Goal: Transaction & Acquisition: Purchase product/service

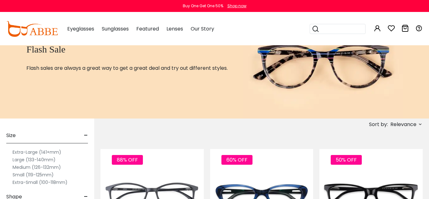
scroll to position [25, 0]
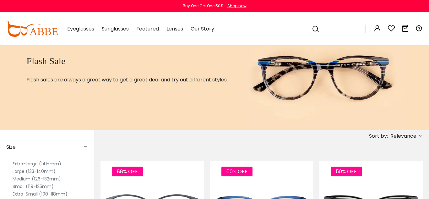
click at [418, 137] on icon at bounding box center [420, 135] width 5 height 5
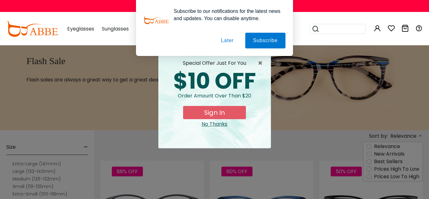
click at [225, 116] on button "Sign In" at bounding box center [214, 112] width 63 height 13
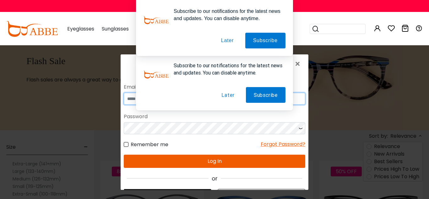
type input "**********"
click at [219, 161] on button "Log In" at bounding box center [215, 161] width 182 height 13
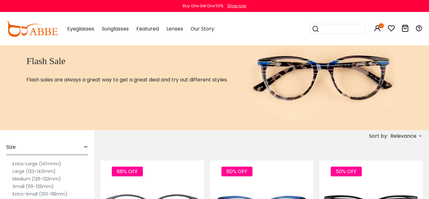
click at [421, 137] on icon at bounding box center [420, 135] width 5 height 5
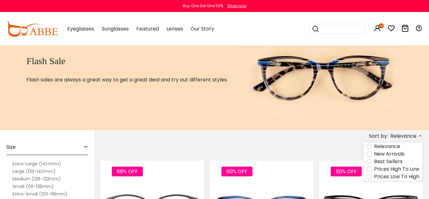
click at [374, 178] on label "Prices Low To High" at bounding box center [396, 177] width 45 height 8
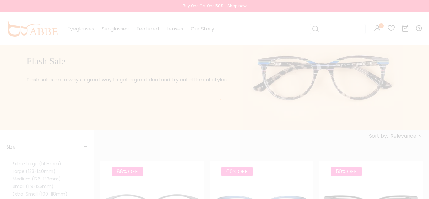
scroll to position [8, 0]
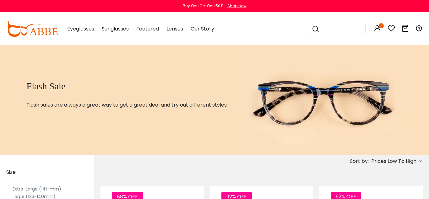
click at [410, 106] on div "Flash Sale Flash sales are always a great way to get a great deal and try out d…" at bounding box center [214, 100] width 429 height 110
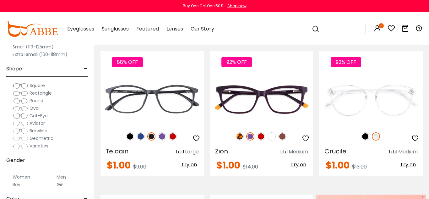
scroll to position [163, 0]
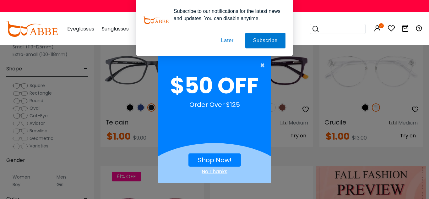
click at [260, 65] on span "×" at bounding box center [264, 65] width 8 height 13
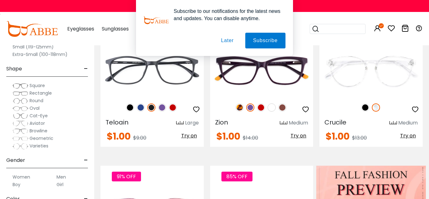
click at [225, 39] on button "Later" at bounding box center [227, 41] width 28 height 16
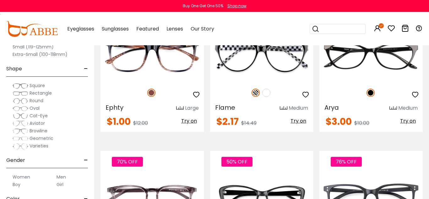
scroll to position [2754, 0]
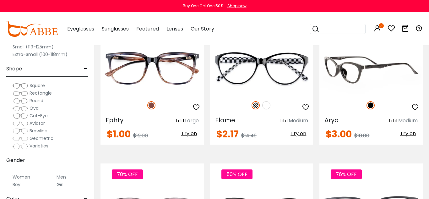
click at [406, 133] on span "Try on" at bounding box center [408, 133] width 16 height 7
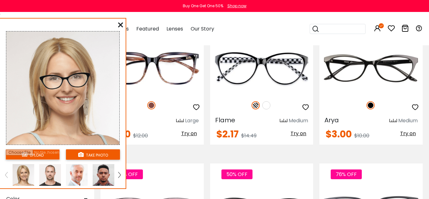
click at [121, 26] on icon at bounding box center [120, 24] width 5 height 5
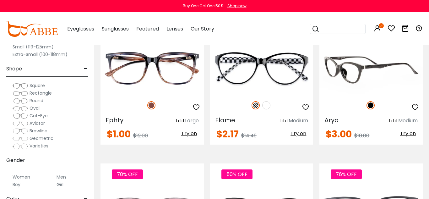
click at [407, 53] on img at bounding box center [371, 69] width 103 height 52
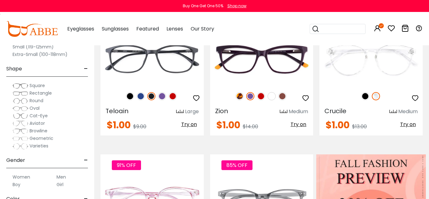
scroll to position [176, 0]
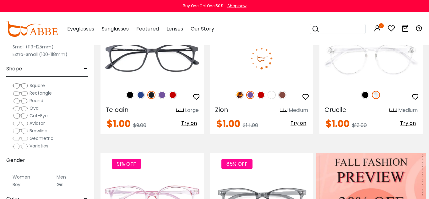
click at [299, 124] on span "Try on" at bounding box center [299, 122] width 16 height 7
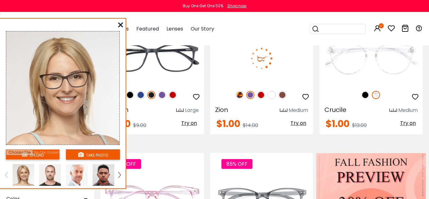
click at [284, 97] on img at bounding box center [283, 95] width 8 height 8
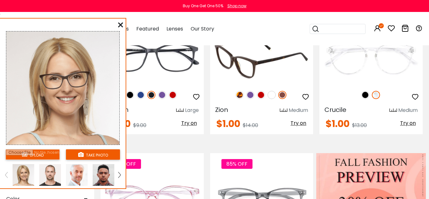
click at [271, 98] on img at bounding box center [272, 95] width 8 height 8
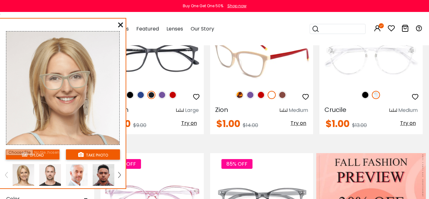
click at [261, 96] on img at bounding box center [261, 95] width 8 height 8
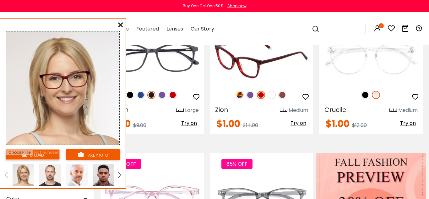
click at [249, 94] on img at bounding box center [250, 95] width 8 height 8
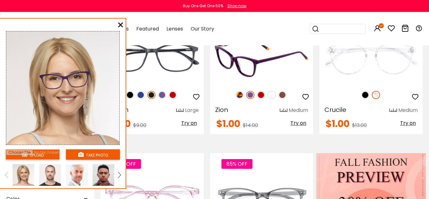
click at [239, 97] on img at bounding box center [240, 95] width 8 height 8
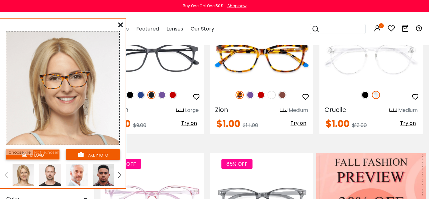
click at [120, 23] on icon at bounding box center [120, 24] width 5 height 5
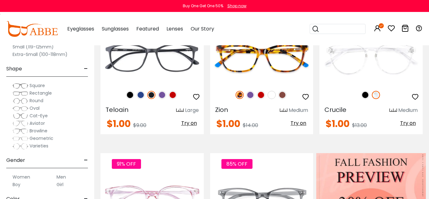
click at [11, 115] on div "Cat-Eye" at bounding box center [47, 116] width 82 height 8
click at [10, 116] on div "Cat-Eye" at bounding box center [47, 116] width 82 height 8
click at [36, 115] on span "Cat-Eye" at bounding box center [39, 116] width 18 height 6
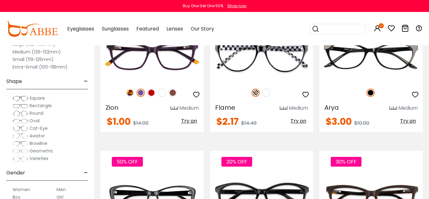
scroll to position [126, 0]
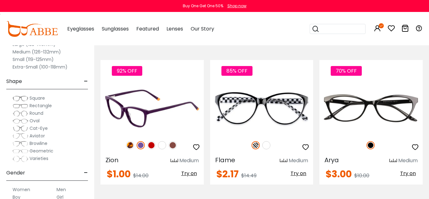
click at [163, 145] on img at bounding box center [162, 145] width 8 height 8
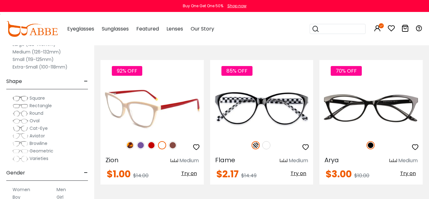
click at [170, 146] on img at bounding box center [173, 145] width 8 height 8
